Goal: Find contact information: Find contact information

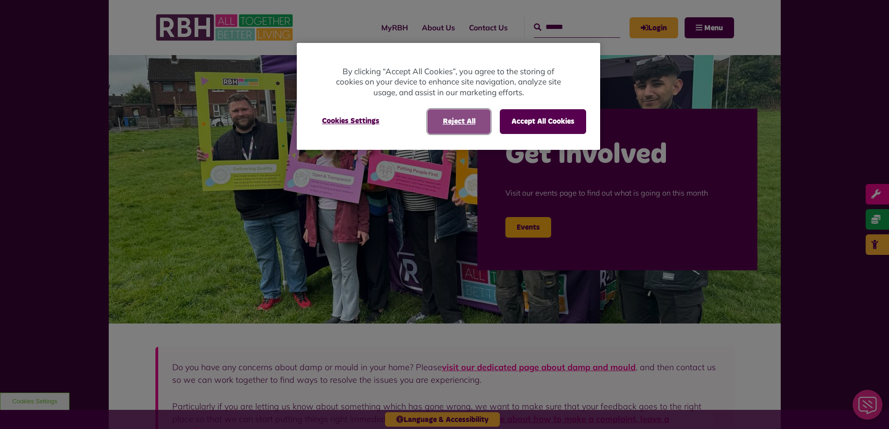
click at [459, 119] on button "Reject All" at bounding box center [458, 121] width 63 height 24
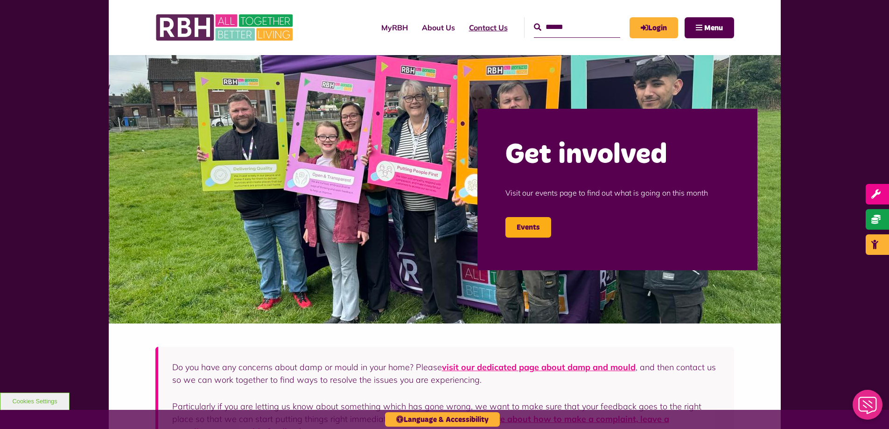
click at [471, 29] on link "Contact Us" at bounding box center [488, 27] width 53 height 25
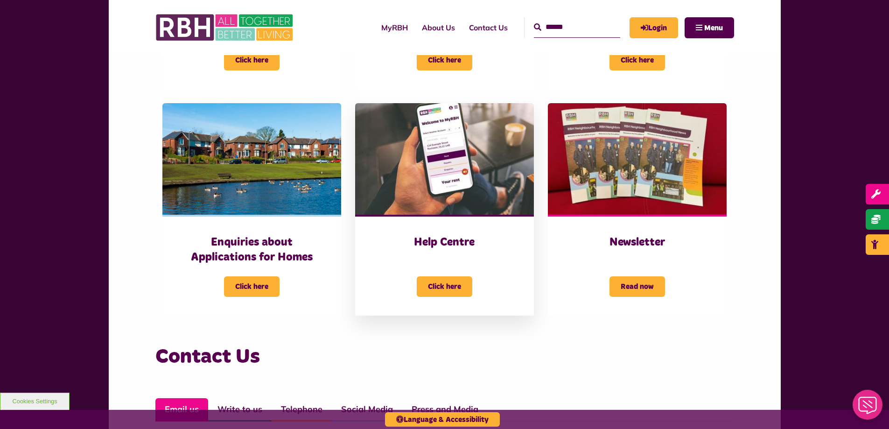
scroll to position [373, 0]
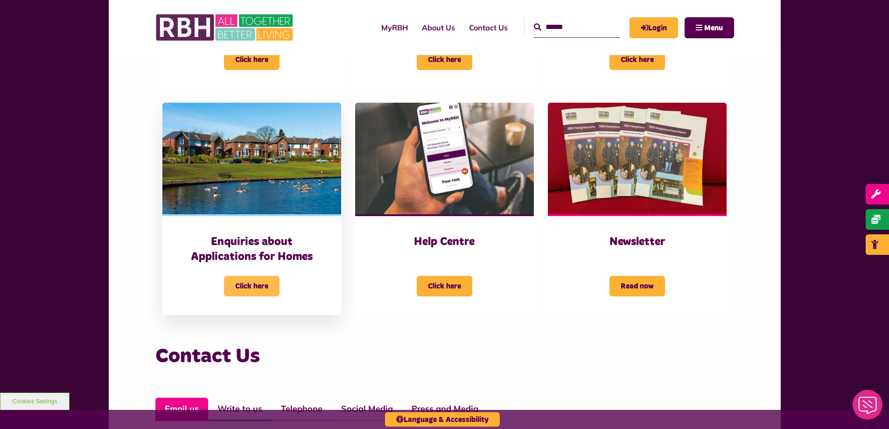
click at [262, 286] on span "Click here" at bounding box center [252, 286] width 56 height 21
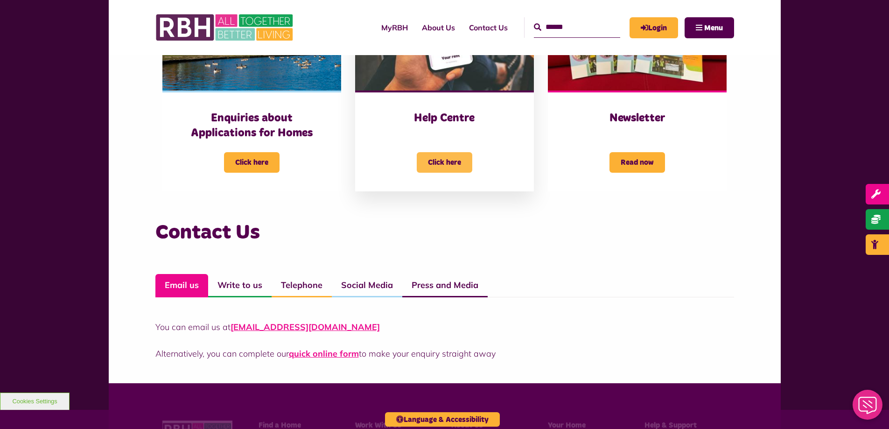
scroll to position [513, 0]
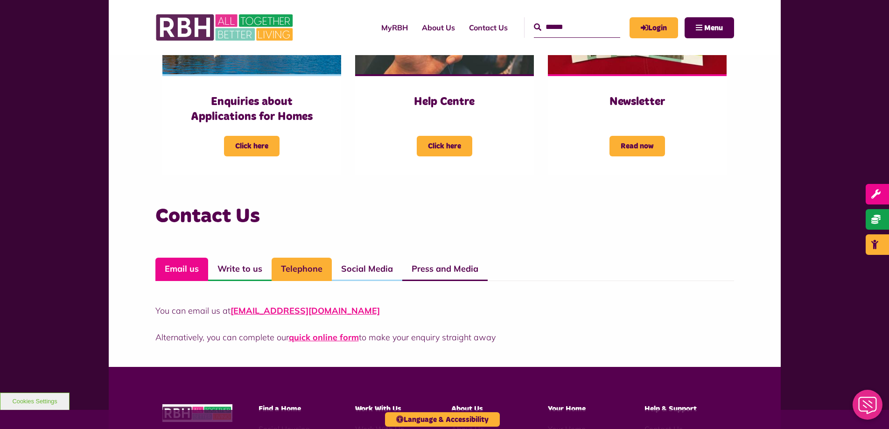
click at [310, 266] on link "Telephone" at bounding box center [301, 269] width 60 height 23
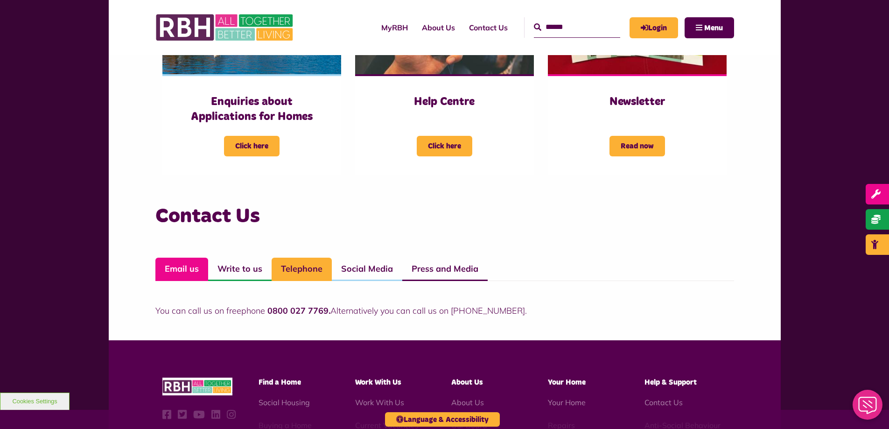
click at [184, 268] on link "Email us" at bounding box center [181, 269] width 53 height 23
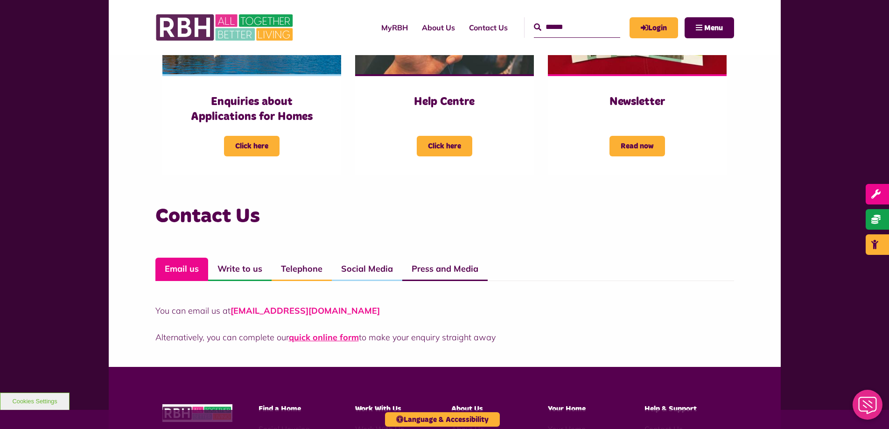
click at [341, 307] on link "[EMAIL_ADDRESS][DOMAIN_NAME]" at bounding box center [304, 310] width 149 height 11
